Goal: Transaction & Acquisition: Subscribe to service/newsletter

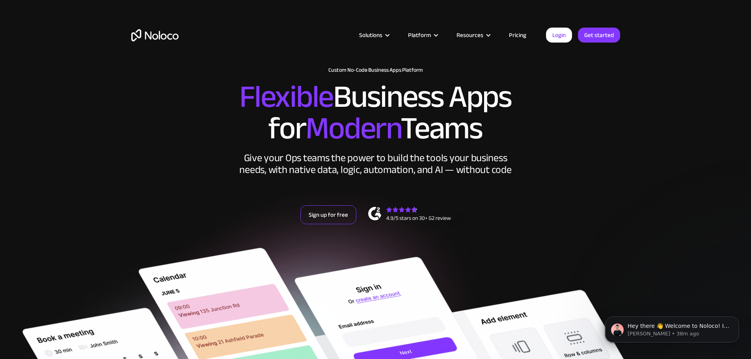
click at [338, 224] on link "Sign up for free" at bounding box center [329, 214] width 56 height 19
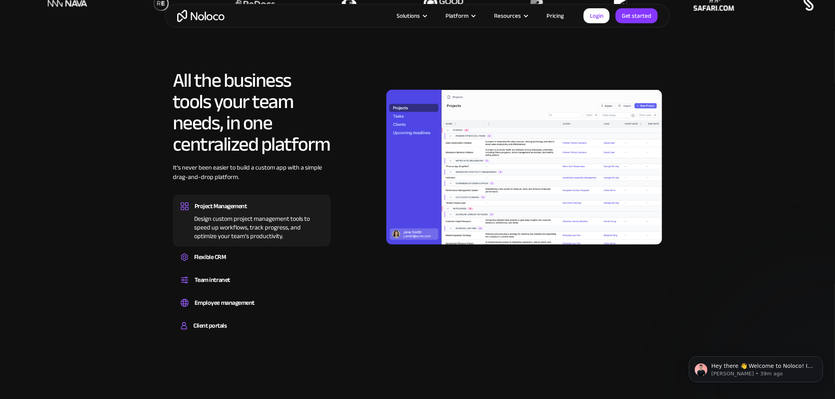
scroll to position [833, 0]
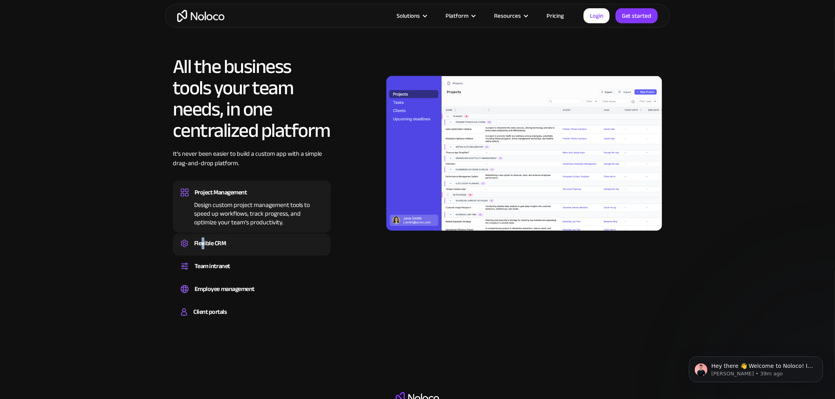
click at [203, 242] on div "Flexible CRM" at bounding box center [210, 243] width 32 height 12
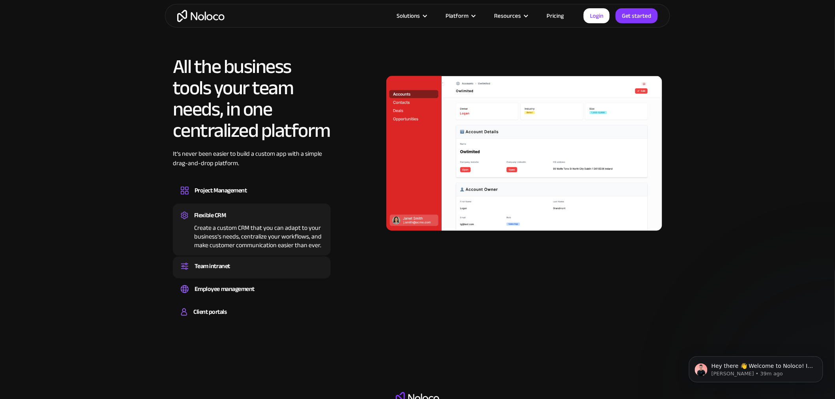
click at [205, 264] on div "Team intranet" at bounding box center [211, 266] width 35 height 12
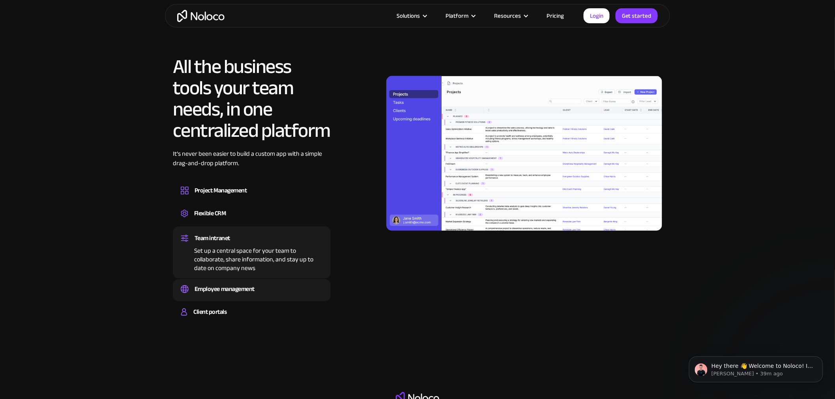
click at [216, 280] on div "Employee management Easily manage employee information, track performance, and …" at bounding box center [252, 290] width 158 height 22
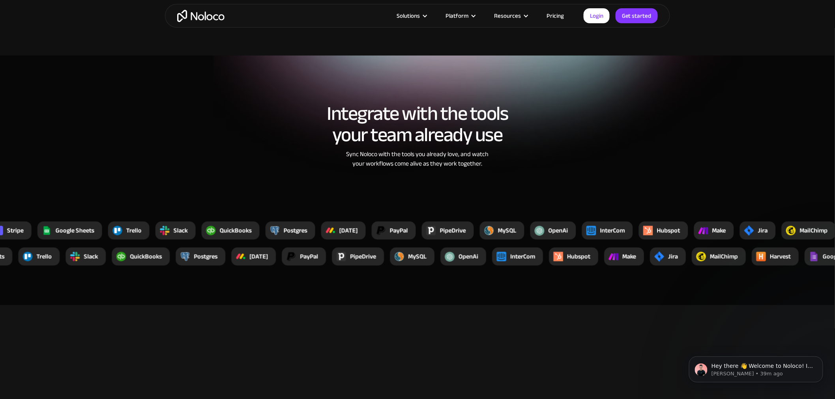
scroll to position [1490, 0]
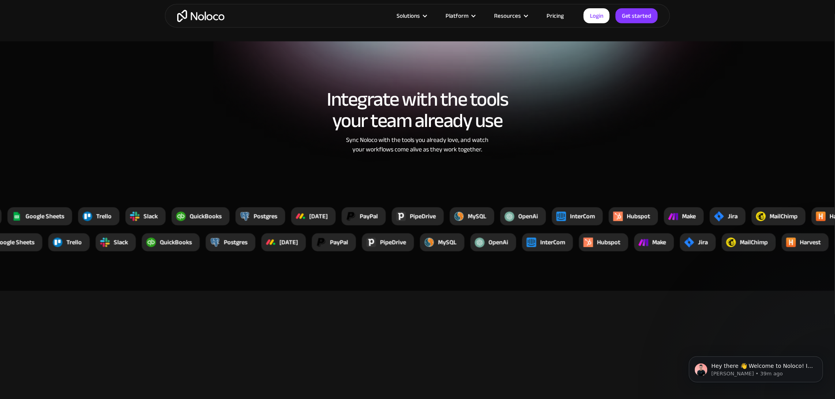
click at [561, 14] on link "Pricing" at bounding box center [554, 16] width 37 height 10
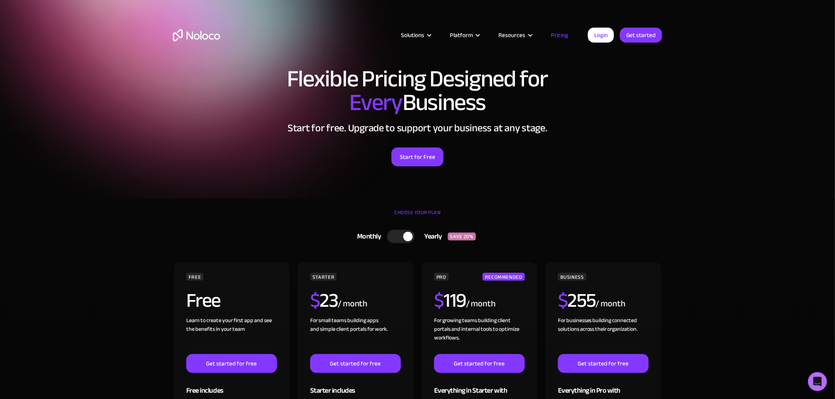
click at [185, 34] on img "home" at bounding box center [196, 35] width 47 height 12
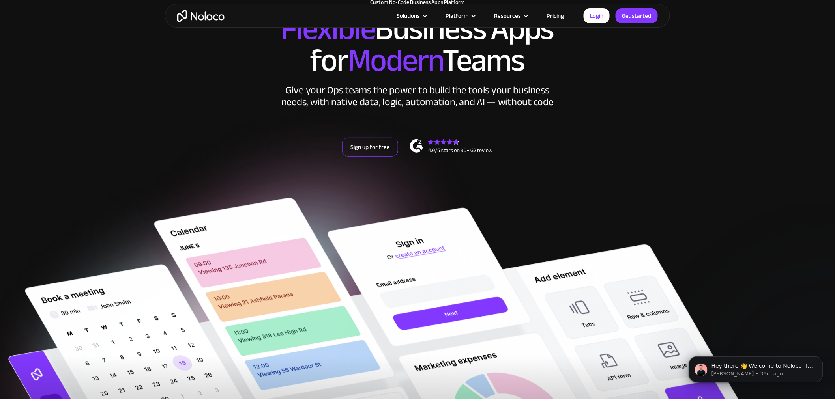
click at [367, 150] on link "Sign up for free" at bounding box center [370, 147] width 56 height 19
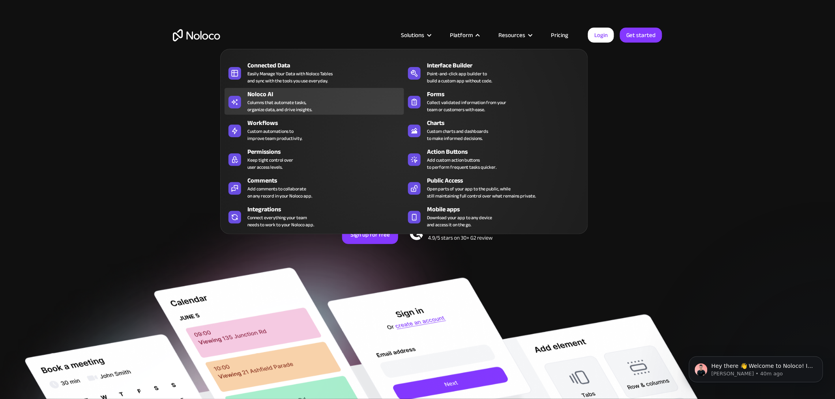
click at [286, 107] on div "Columns that automate tasks, organize data, and drive insights." at bounding box center [279, 106] width 65 height 14
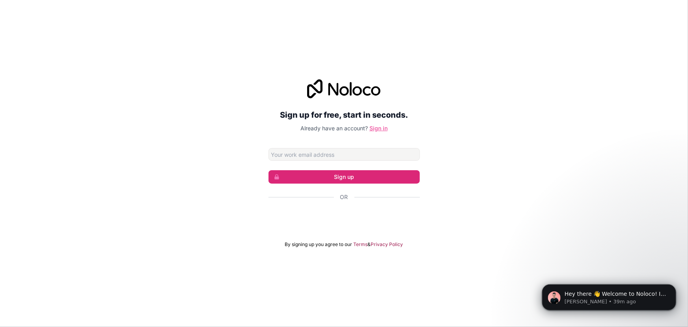
click at [372, 128] on link "Sign in" at bounding box center [379, 128] width 18 height 7
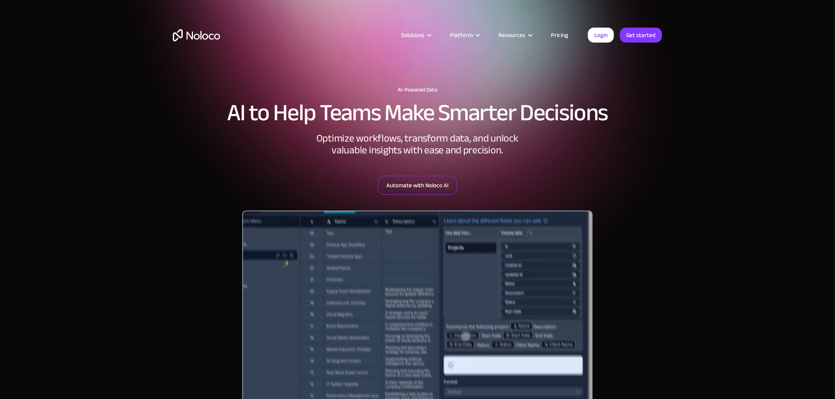
click at [416, 189] on link "Automate with Noloco AI" at bounding box center [417, 185] width 79 height 19
